Goal: Information Seeking & Learning: Learn about a topic

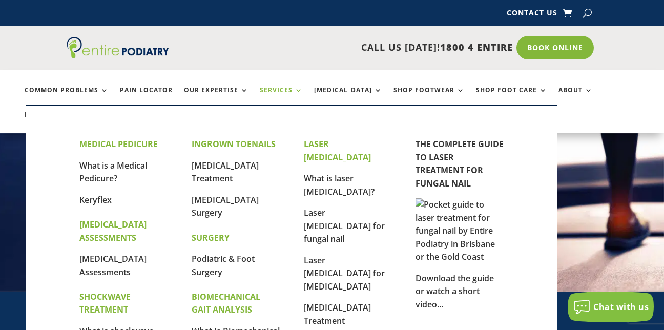
click at [269, 89] on link "Services" at bounding box center [281, 98] width 43 height 22
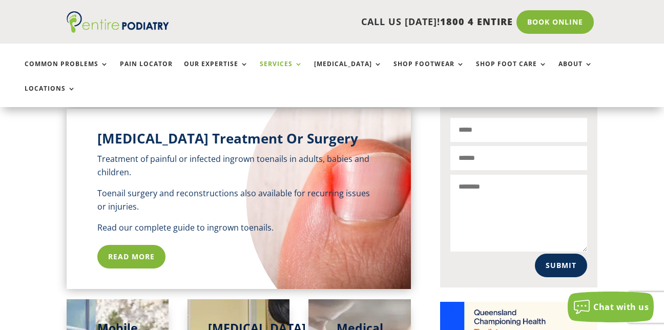
scroll to position [779, 0]
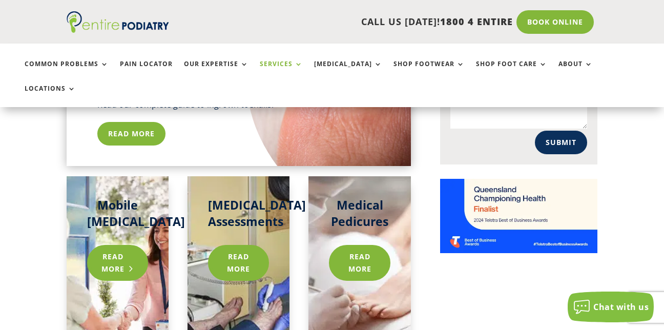
click at [112, 245] on link "Read more" at bounding box center [117, 263] width 61 height 36
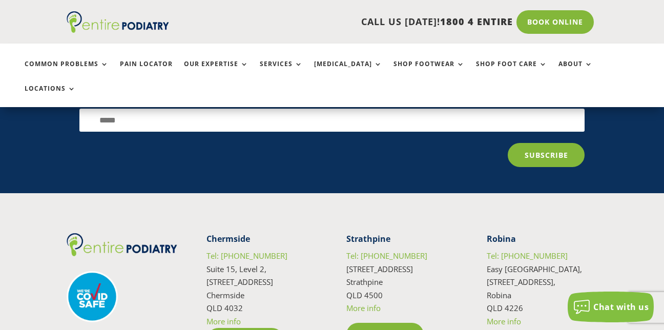
scroll to position [1680, 0]
